Goal: Browse casually: Explore the website without a specific task or goal

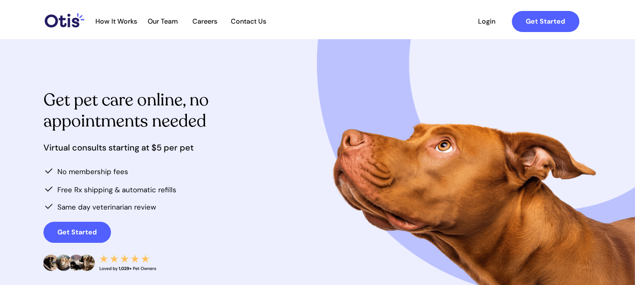
scroll to position [2, 0]
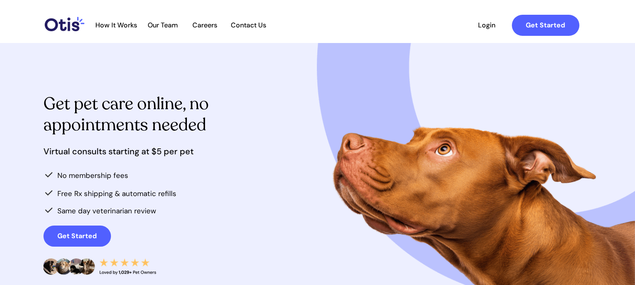
click at [189, 101] on span "Get pet care online, no appointments needed" at bounding box center [125, 114] width 165 height 44
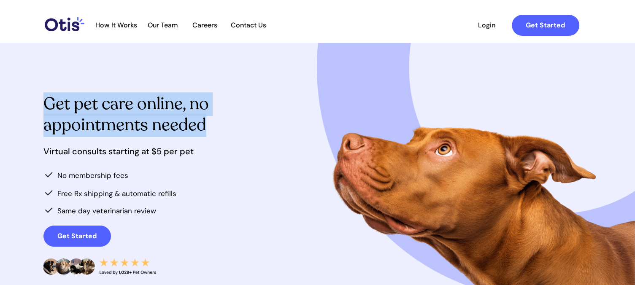
click at [189, 101] on span "Get pet care online, no appointments needed" at bounding box center [125, 114] width 165 height 44
click at [159, 122] on span "Get pet care online, no appointments needed" at bounding box center [125, 114] width 165 height 44
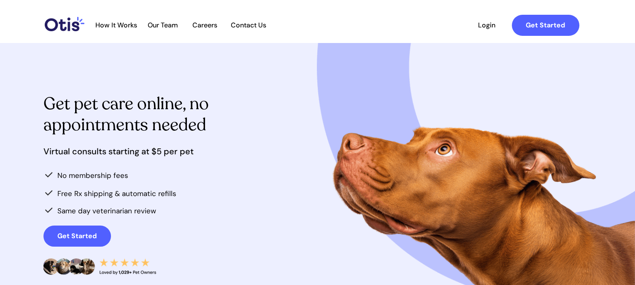
click at [178, 128] on span "Get pet care online, no appointments needed" at bounding box center [125, 114] width 165 height 44
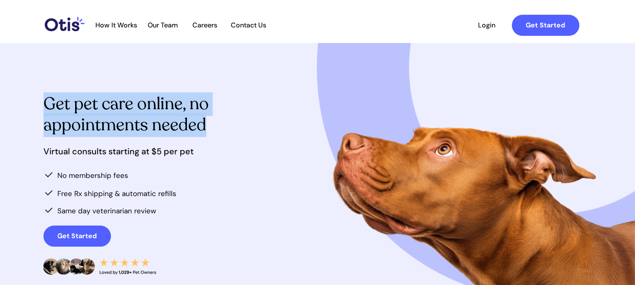
click at [178, 128] on span "Get pet care online, no appointments needed" at bounding box center [125, 114] width 165 height 44
click at [168, 122] on span "Get pet care online, no appointments needed" at bounding box center [125, 114] width 165 height 44
